Goal: Complete application form

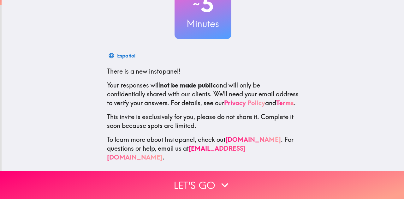
scroll to position [61, 0]
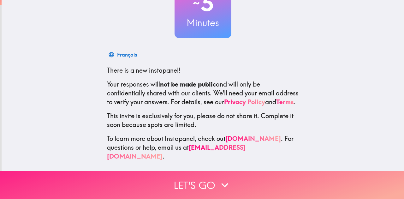
click at [227, 186] on icon "button" at bounding box center [225, 185] width 14 height 14
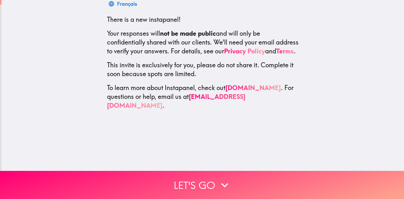
scroll to position [0, 0]
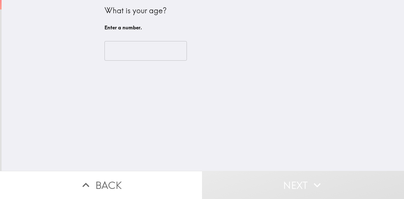
click at [150, 59] on input "number" at bounding box center [145, 51] width 82 height 20
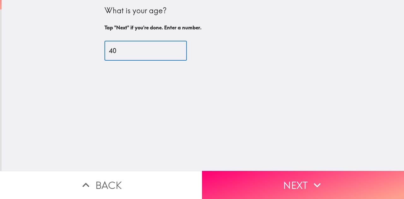
type input "40"
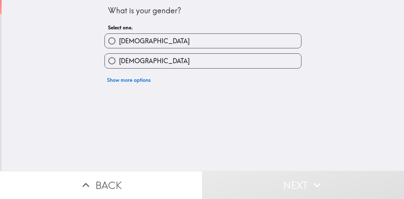
click at [148, 66] on label "[DEMOGRAPHIC_DATA]" at bounding box center [203, 61] width 196 height 14
click at [119, 66] on input "[DEMOGRAPHIC_DATA]" at bounding box center [112, 61] width 14 height 14
radio input "true"
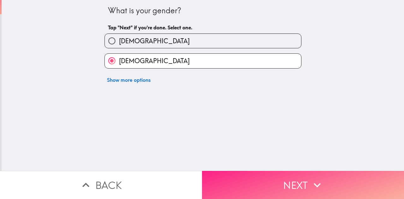
click at [275, 178] on button "Next" at bounding box center [303, 185] width 202 height 28
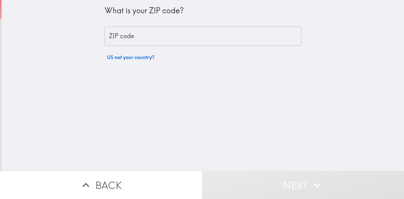
click at [208, 46] on div "What is your ZIP code? ZIP code ZIP code US not your country?" at bounding box center [202, 31] width 197 height 63
click at [208, 38] on input "ZIP code" at bounding box center [202, 37] width 197 height 20
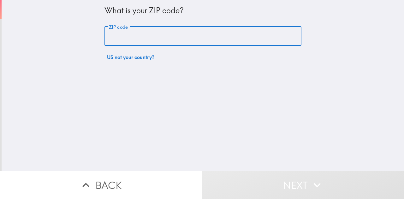
type input "27521"
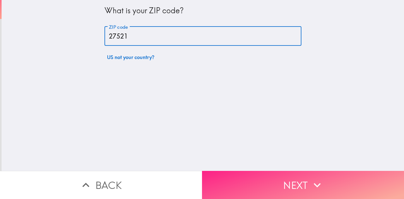
click at [287, 174] on button "Next" at bounding box center [303, 185] width 202 height 28
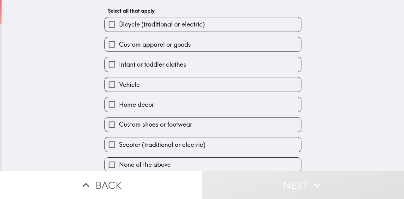
scroll to position [28, 0]
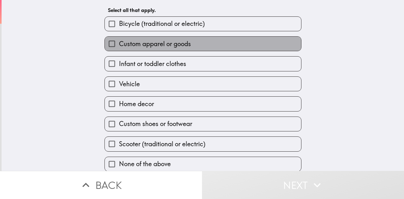
click at [224, 45] on label "Custom apparel or goods" at bounding box center [203, 44] width 196 height 14
click at [119, 45] on input "Custom apparel or goods" at bounding box center [112, 44] width 14 height 14
checkbox input "true"
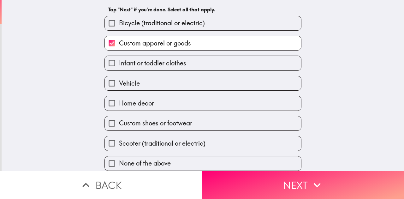
scroll to position [49, 0]
click at [312, 190] on icon "button" at bounding box center [317, 185] width 14 height 14
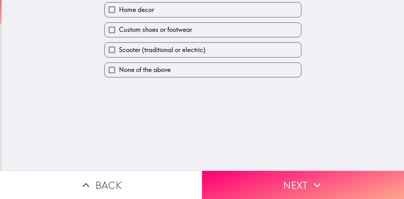
scroll to position [0, 0]
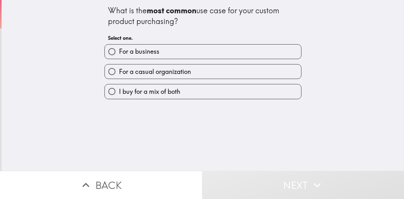
click at [232, 77] on label "For a casual organization" at bounding box center [203, 71] width 196 height 14
click at [119, 77] on input "For a casual organization" at bounding box center [112, 71] width 14 height 14
radio input "true"
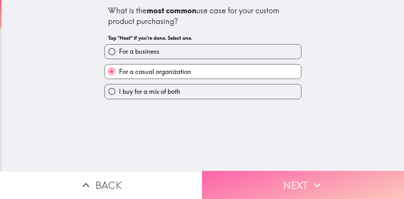
click at [305, 183] on button "Next" at bounding box center [303, 185] width 202 height 28
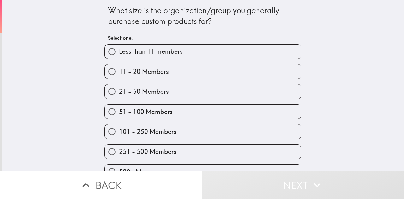
click at [215, 71] on label "11 - 20 Members" at bounding box center [203, 71] width 196 height 14
click at [119, 71] on input "11 - 20 Members" at bounding box center [112, 71] width 14 height 14
radio input "true"
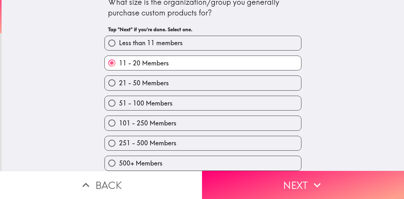
scroll to position [27, 0]
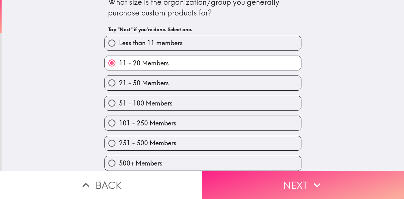
click at [332, 181] on button "Next" at bounding box center [303, 185] width 202 height 28
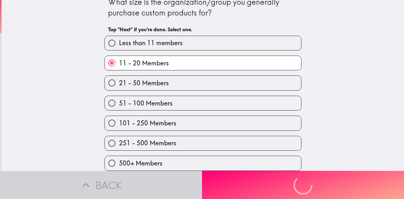
scroll to position [0, 0]
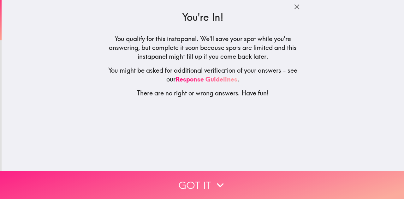
click at [211, 182] on button "Got it" at bounding box center [202, 185] width 404 height 28
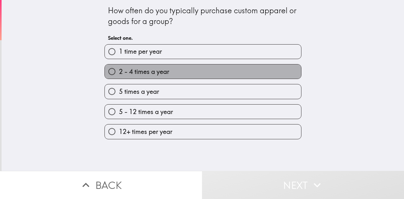
click at [221, 75] on label "2 - 4 times a year" at bounding box center [203, 71] width 196 height 14
click at [119, 75] on input "2 - 4 times a year" at bounding box center [112, 71] width 14 height 14
radio input "true"
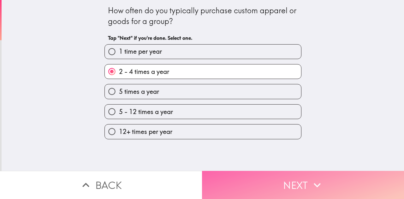
click at [290, 179] on button "Next" at bounding box center [303, 185] width 202 height 28
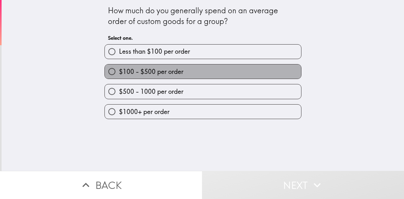
click at [179, 76] on span "$100 - $500 per order" at bounding box center [151, 71] width 64 height 9
click at [119, 79] on input "$100 - $500 per order" at bounding box center [112, 71] width 14 height 14
radio input "true"
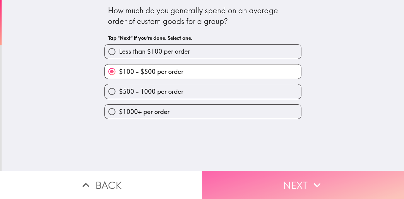
click at [264, 182] on button "Next" at bounding box center [303, 185] width 202 height 28
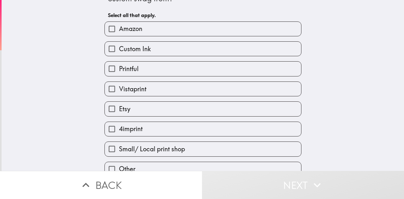
scroll to position [49, 0]
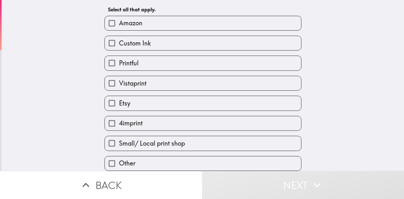
click at [163, 78] on label "Vistaprint" at bounding box center [203, 83] width 196 height 14
click at [119, 78] on input "Vistaprint" at bounding box center [112, 83] width 14 height 14
checkbox input "true"
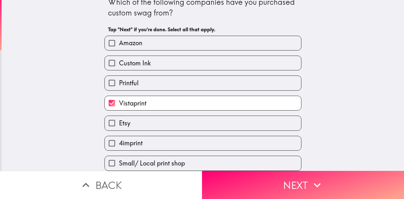
scroll to position [3, 0]
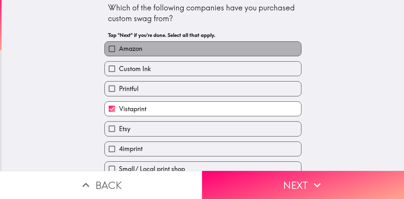
drag, startPoint x: 170, startPoint y: 52, endPoint x: 182, endPoint y: 80, distance: 30.1
click at [170, 52] on label "Amazon" at bounding box center [203, 49] width 196 height 14
click at [119, 52] on input "Amazon" at bounding box center [112, 49] width 14 height 14
checkbox input "true"
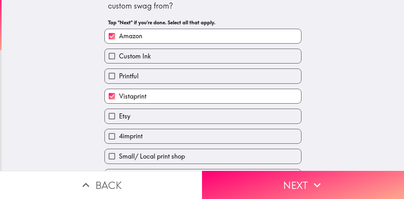
scroll to position [49, 0]
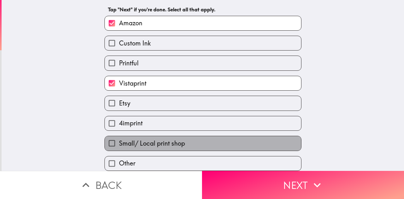
click at [224, 138] on label "Small/ Local print shop" at bounding box center [203, 143] width 196 height 14
click at [119, 138] on input "Small/ Local print shop" at bounding box center [112, 143] width 14 height 14
checkbox input "true"
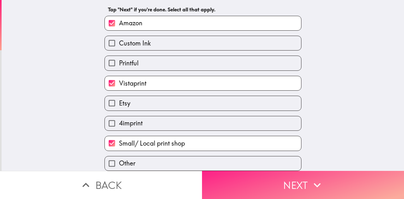
click at [278, 184] on button "Next" at bounding box center [303, 185] width 202 height 28
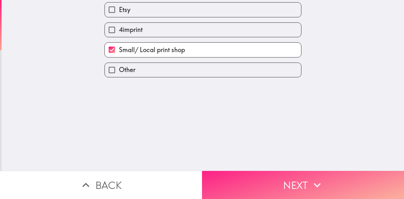
scroll to position [0, 0]
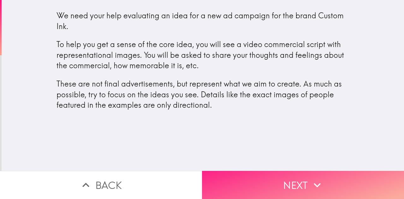
click at [303, 188] on button "Next" at bounding box center [303, 185] width 202 height 28
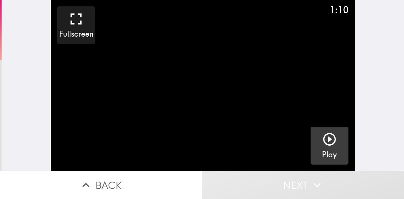
click at [327, 136] on icon "button" at bounding box center [329, 139] width 15 height 15
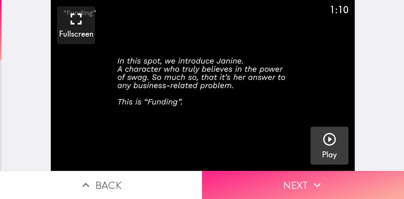
click at [286, 186] on button "Next" at bounding box center [303, 185] width 202 height 28
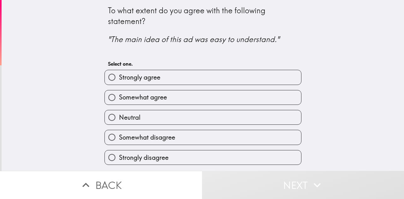
scroll to position [8, 0]
click at [188, 96] on label "Somewhat agree" at bounding box center [203, 97] width 196 height 14
click at [119, 96] on input "Somewhat agree" at bounding box center [112, 97] width 14 height 14
radio input "true"
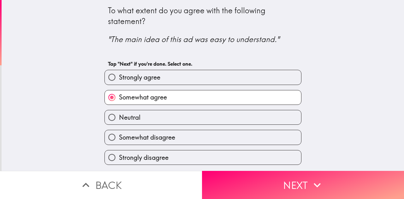
click at [251, 164] on label "Strongly disagree" at bounding box center [203, 157] width 196 height 14
click at [119, 164] on input "Strongly disagree" at bounding box center [112, 157] width 14 height 14
radio input "true"
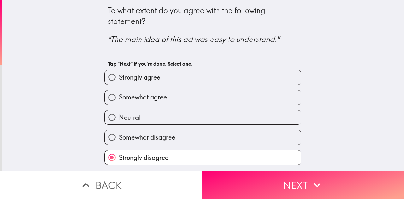
click at [180, 90] on label "Somewhat agree" at bounding box center [203, 97] width 196 height 14
click at [119, 90] on input "Somewhat agree" at bounding box center [112, 97] width 14 height 14
radio input "true"
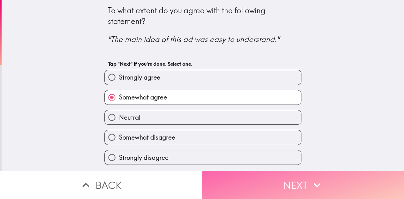
click at [249, 183] on button "Next" at bounding box center [303, 185] width 202 height 28
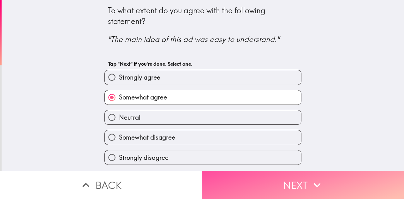
scroll to position [0, 0]
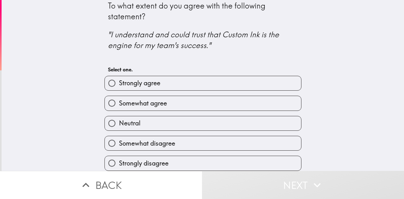
scroll to position [18, 0]
click at [211, 120] on label "Neutral" at bounding box center [203, 123] width 196 height 14
click at [119, 120] on input "Neutral" at bounding box center [112, 123] width 14 height 14
radio input "true"
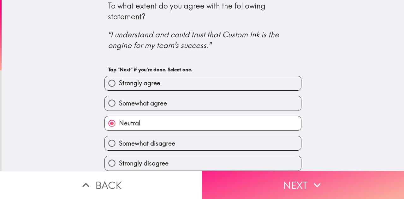
click at [306, 180] on button "Next" at bounding box center [303, 185] width 202 height 28
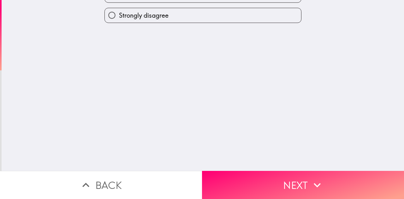
scroll to position [0, 0]
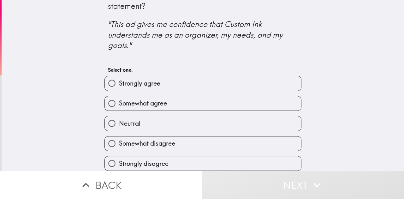
scroll to position [29, 0]
click at [212, 100] on label "Somewhat agree" at bounding box center [203, 103] width 196 height 14
click at [119, 100] on input "Somewhat agree" at bounding box center [112, 103] width 14 height 14
radio input "true"
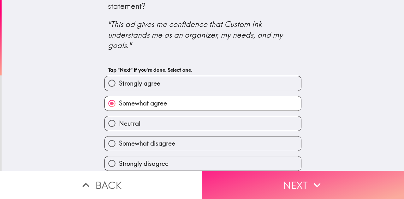
click at [296, 179] on button "Next" at bounding box center [303, 185] width 202 height 28
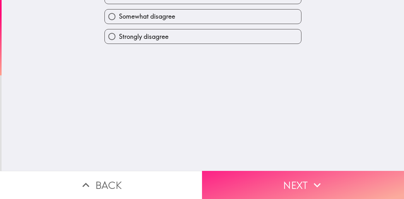
scroll to position [0, 0]
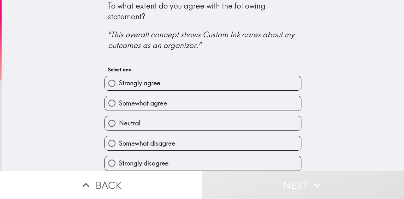
scroll to position [16, 0]
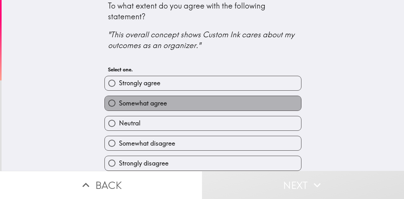
click at [155, 100] on span "Somewhat agree" at bounding box center [143, 103] width 48 height 9
click at [119, 100] on input "Somewhat agree" at bounding box center [112, 103] width 14 height 14
radio input "true"
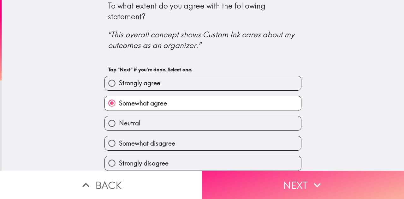
click at [281, 177] on button "Next" at bounding box center [303, 185] width 202 height 28
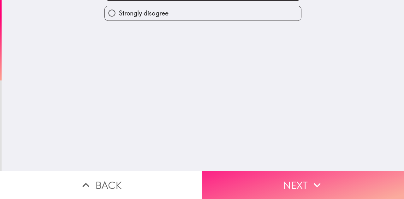
scroll to position [0, 0]
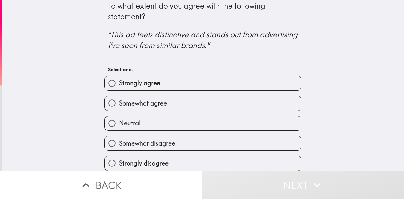
scroll to position [16, 0]
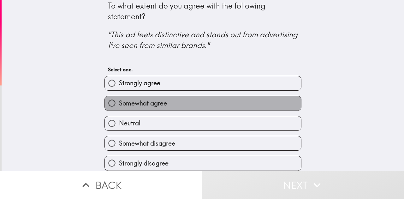
click at [212, 96] on label "Somewhat agree" at bounding box center [203, 103] width 196 height 14
click at [119, 96] on input "Somewhat agree" at bounding box center [112, 103] width 14 height 14
radio input "true"
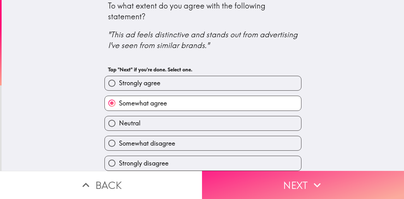
click at [286, 182] on button "Next" at bounding box center [303, 185] width 202 height 28
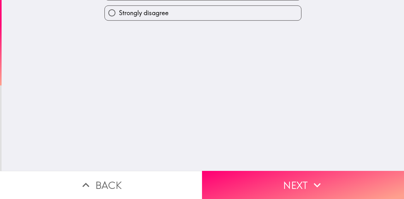
scroll to position [0, 0]
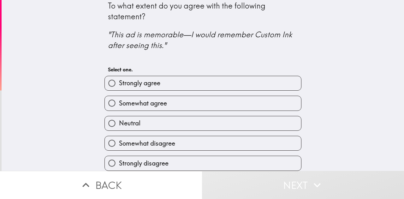
scroll to position [18, 0]
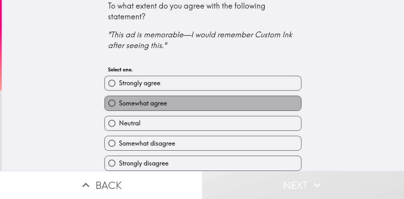
click at [221, 96] on label "Somewhat agree" at bounding box center [203, 103] width 196 height 14
click at [119, 96] on input "Somewhat agree" at bounding box center [112, 103] width 14 height 14
radio input "true"
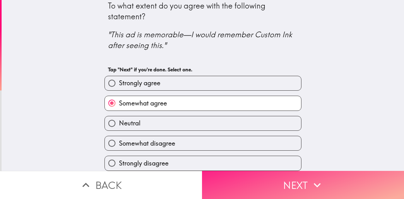
click at [313, 197] on button "Next" at bounding box center [303, 185] width 202 height 28
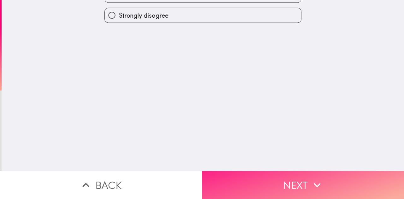
scroll to position [0, 0]
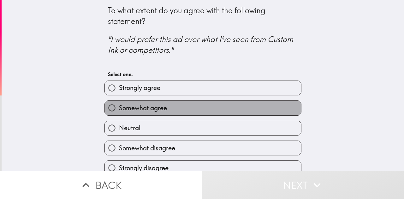
click at [226, 115] on label "Somewhat agree" at bounding box center [203, 108] width 196 height 14
click at [119, 115] on input "Somewhat agree" at bounding box center [112, 108] width 14 height 14
radio input "true"
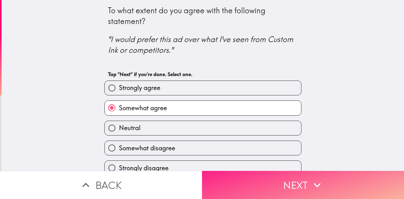
click at [282, 187] on button "Next" at bounding box center [303, 185] width 202 height 28
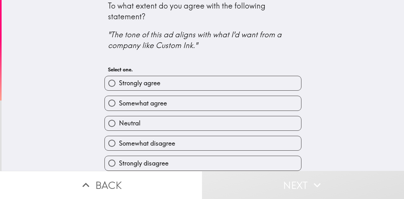
scroll to position [18, 0]
click at [213, 96] on label "Somewhat agree" at bounding box center [203, 103] width 196 height 14
click at [119, 96] on input "Somewhat agree" at bounding box center [112, 103] width 14 height 14
radio input "true"
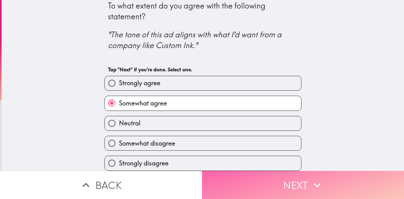
click at [288, 187] on button "Next" at bounding box center [303, 185] width 202 height 28
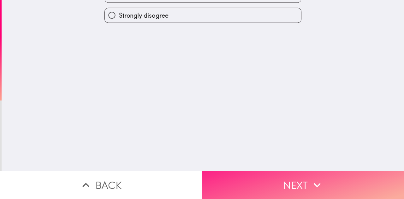
scroll to position [0, 0]
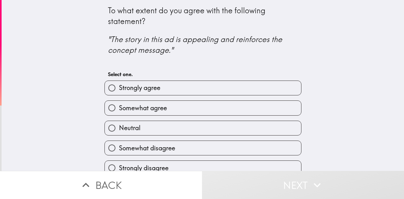
click at [188, 95] on label "Strongly agree" at bounding box center [203, 88] width 196 height 14
click at [119, 95] on input "Strongly agree" at bounding box center [112, 88] width 14 height 14
radio input "true"
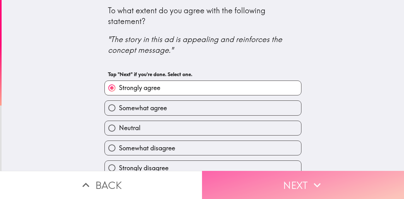
click at [315, 185] on icon "button" at bounding box center [317, 185] width 7 height 4
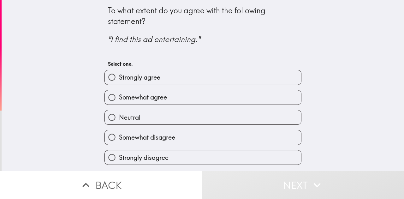
scroll to position [8, 0]
click at [221, 91] on label "Somewhat agree" at bounding box center [203, 97] width 196 height 14
click at [119, 91] on input "Somewhat agree" at bounding box center [112, 97] width 14 height 14
radio input "true"
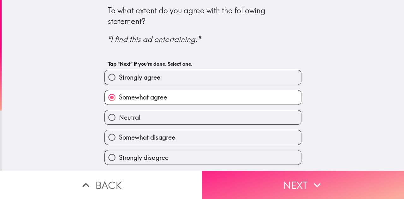
click at [302, 184] on button "Next" at bounding box center [303, 185] width 202 height 28
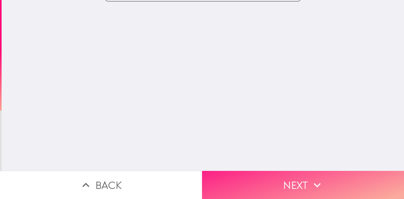
scroll to position [0, 0]
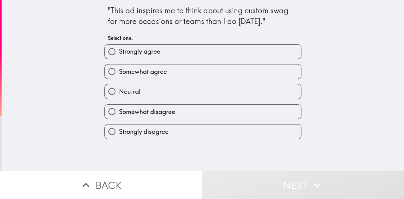
click at [228, 98] on label "Neutral" at bounding box center [203, 91] width 196 height 14
click at [119, 98] on input "Neutral" at bounding box center [112, 91] width 14 height 14
radio input "true"
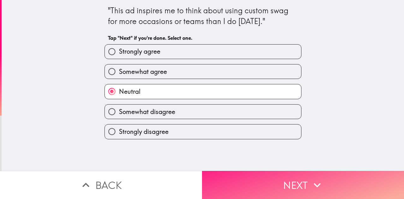
click at [287, 185] on button "Next" at bounding box center [303, 185] width 202 height 28
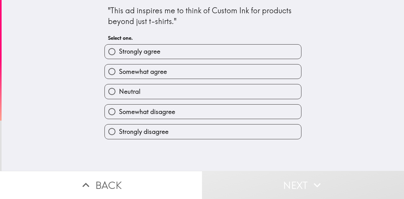
click at [216, 79] on label "Somewhat agree" at bounding box center [203, 71] width 196 height 14
click at [119, 79] on input "Somewhat agree" at bounding box center [112, 71] width 14 height 14
radio input "true"
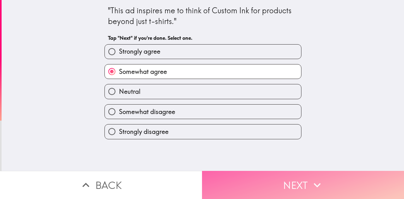
click at [269, 178] on button "Next" at bounding box center [303, 185] width 202 height 28
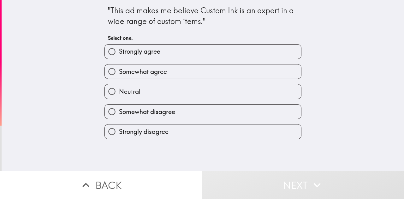
click at [191, 79] on label "Somewhat agree" at bounding box center [203, 71] width 196 height 14
click at [119, 79] on input "Somewhat agree" at bounding box center [112, 71] width 14 height 14
radio input "true"
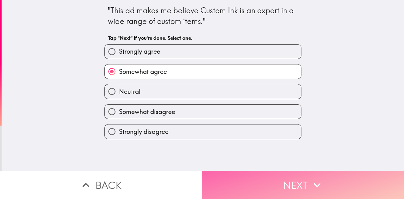
click at [277, 187] on button "Next" at bounding box center [303, 185] width 202 height 28
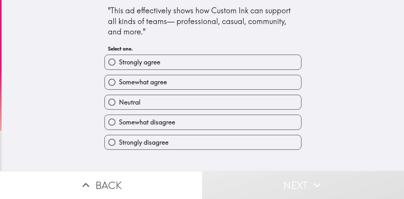
click at [184, 56] on div "Strongly agree" at bounding box center [202, 62] width 197 height 15
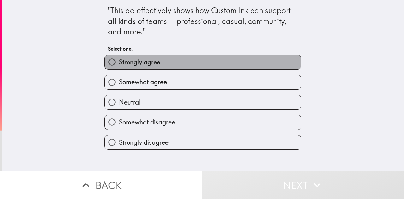
click at [189, 58] on label "Strongly agree" at bounding box center [203, 62] width 196 height 14
click at [119, 58] on input "Strongly agree" at bounding box center [112, 62] width 14 height 14
radio input "true"
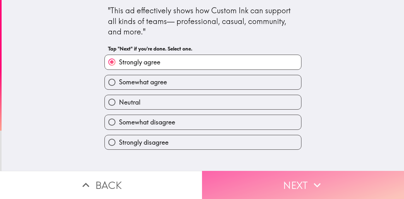
click at [292, 178] on button "Next" at bounding box center [303, 185] width 202 height 28
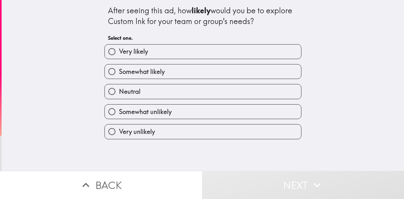
click at [222, 77] on label "Somewhat likely" at bounding box center [203, 71] width 196 height 14
click at [119, 77] on input "Somewhat likely" at bounding box center [112, 71] width 14 height 14
radio input "true"
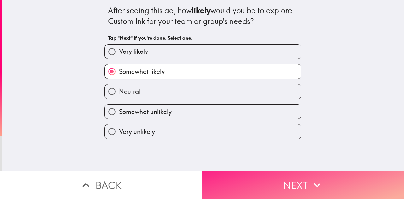
click at [294, 184] on button "Next" at bounding box center [303, 185] width 202 height 28
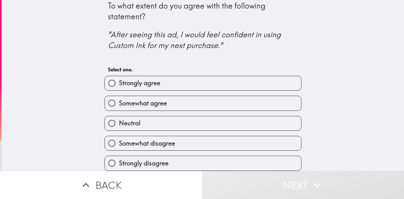
scroll to position [18, 0]
click at [274, 111] on div "Neutral" at bounding box center [200, 121] width 202 height 20
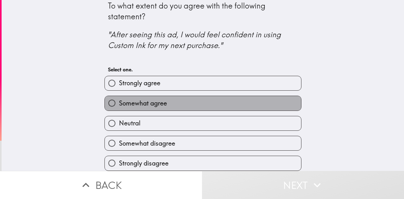
click at [274, 98] on label "Somewhat agree" at bounding box center [203, 103] width 196 height 14
click at [119, 98] on input "Somewhat agree" at bounding box center [112, 103] width 14 height 14
radio input "true"
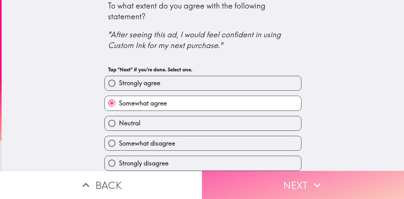
click at [299, 188] on button "Next" at bounding box center [303, 185] width 202 height 28
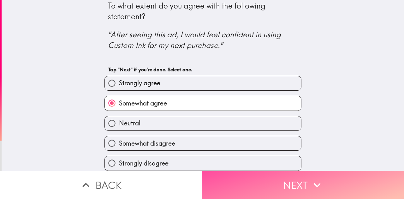
scroll to position [0, 0]
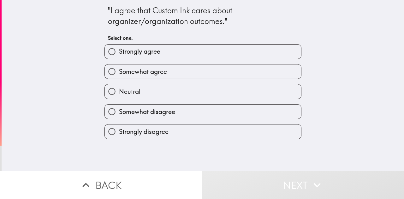
click at [205, 78] on label "Somewhat agree" at bounding box center [203, 71] width 196 height 14
click at [119, 78] on input "Somewhat agree" at bounding box center [112, 71] width 14 height 14
radio input "true"
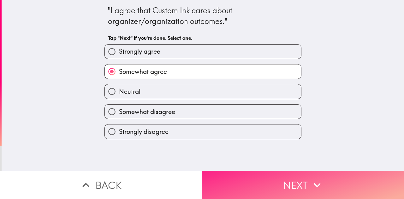
click at [295, 182] on button "Next" at bounding box center [303, 185] width 202 height 28
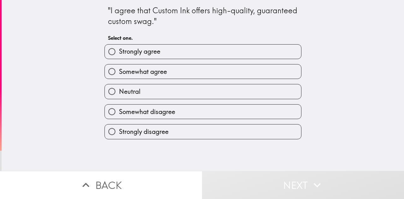
click at [253, 79] on label "Somewhat agree" at bounding box center [203, 71] width 196 height 14
click at [119, 79] on input "Somewhat agree" at bounding box center [112, 71] width 14 height 14
radio input "true"
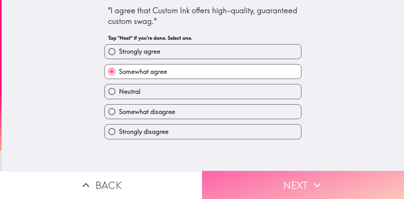
click at [288, 180] on button "Next" at bounding box center [303, 185] width 202 height 28
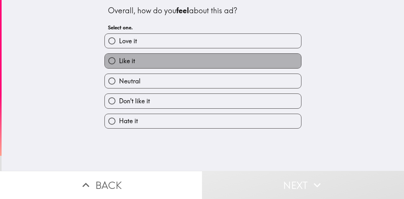
click at [196, 68] on label "Like it" at bounding box center [203, 61] width 196 height 14
click at [119, 68] on input "Like it" at bounding box center [112, 61] width 14 height 14
radio input "true"
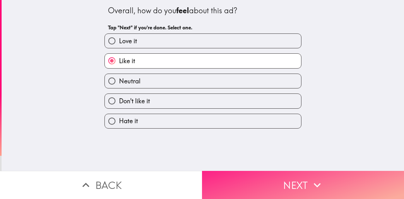
click at [248, 182] on button "Next" at bounding box center [303, 185] width 202 height 28
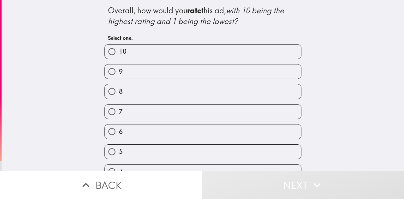
click at [170, 98] on label "8" at bounding box center [203, 91] width 196 height 14
click at [119, 98] on input "8" at bounding box center [112, 91] width 14 height 14
radio input "true"
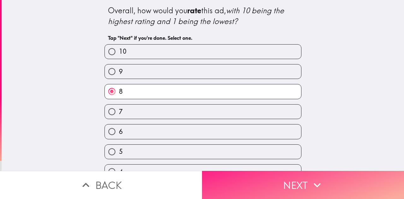
click at [266, 185] on button "Next" at bounding box center [303, 185] width 202 height 28
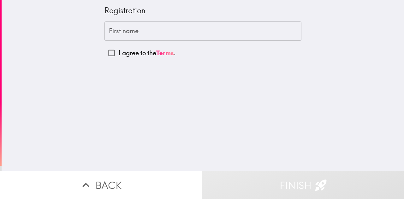
click at [121, 31] on input "First name" at bounding box center [202, 31] width 197 height 20
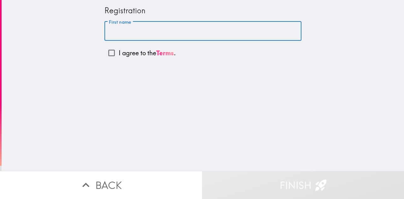
type input "[PERSON_NAME]"
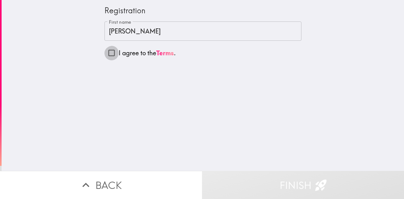
click at [114, 56] on input "I agree to the Terms ." at bounding box center [111, 53] width 14 height 14
checkbox input "true"
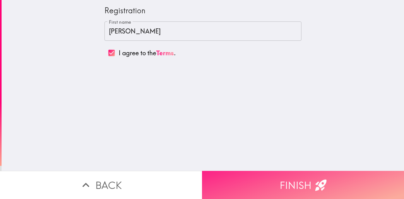
click at [294, 192] on button "Finish" at bounding box center [303, 185] width 202 height 28
